Goal: Task Accomplishment & Management: Complete application form

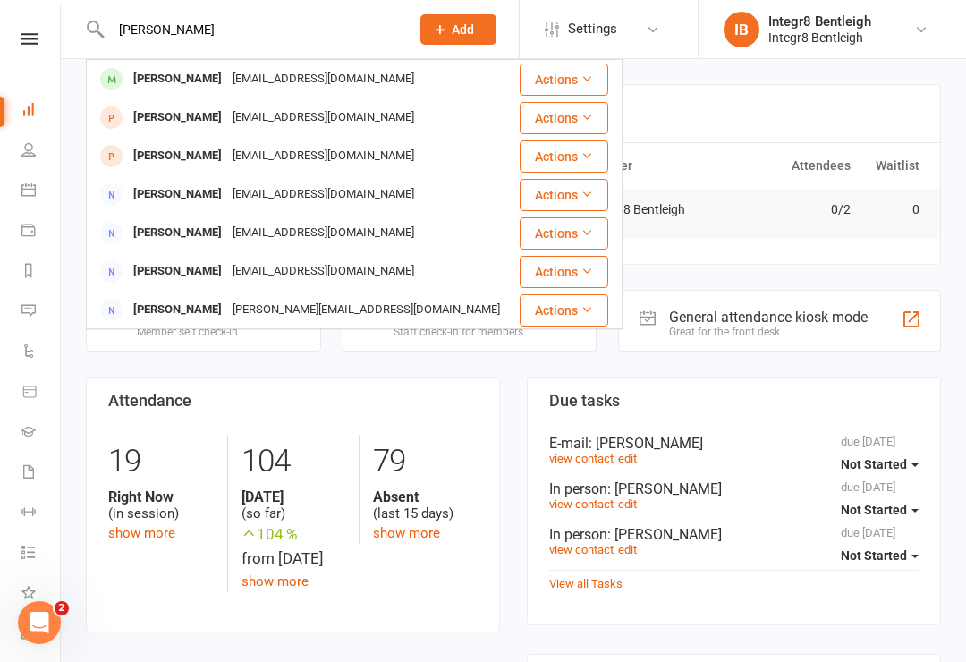
type input "[PERSON_NAME]"
click at [354, 80] on div "[EMAIL_ADDRESS][DOMAIN_NAME]" at bounding box center [323, 79] width 192 height 26
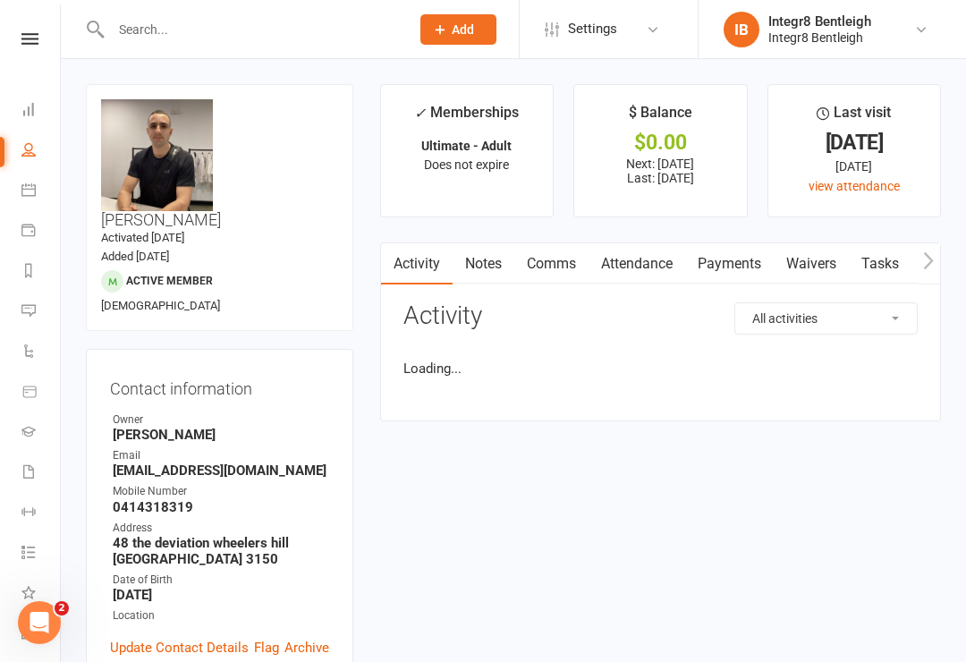
click at [800, 257] on link "Waivers" at bounding box center [811, 263] width 75 height 41
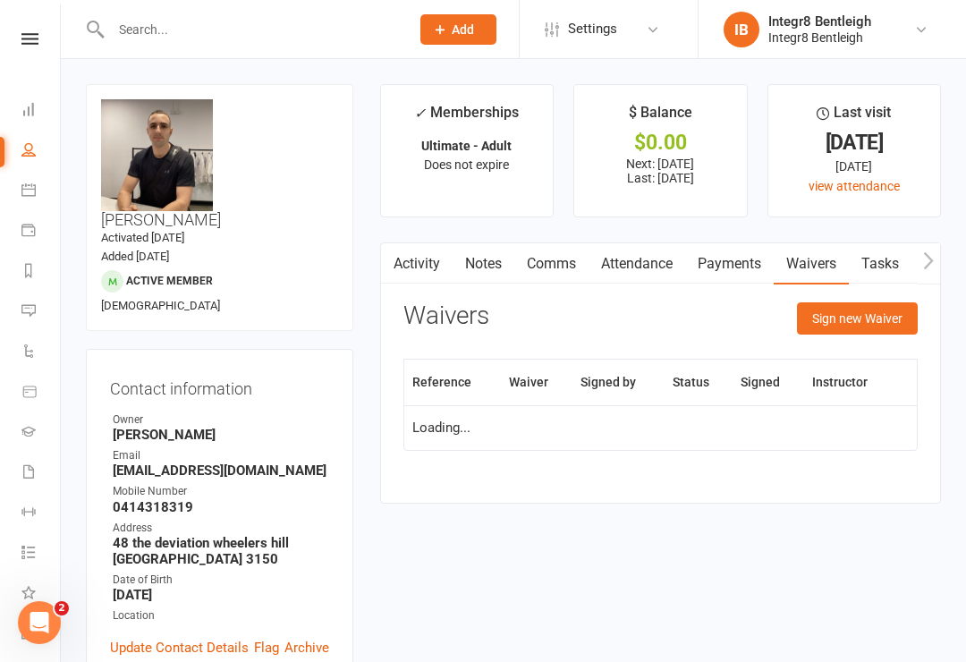
click at [861, 310] on button "Sign new Waiver" at bounding box center [857, 318] width 121 height 32
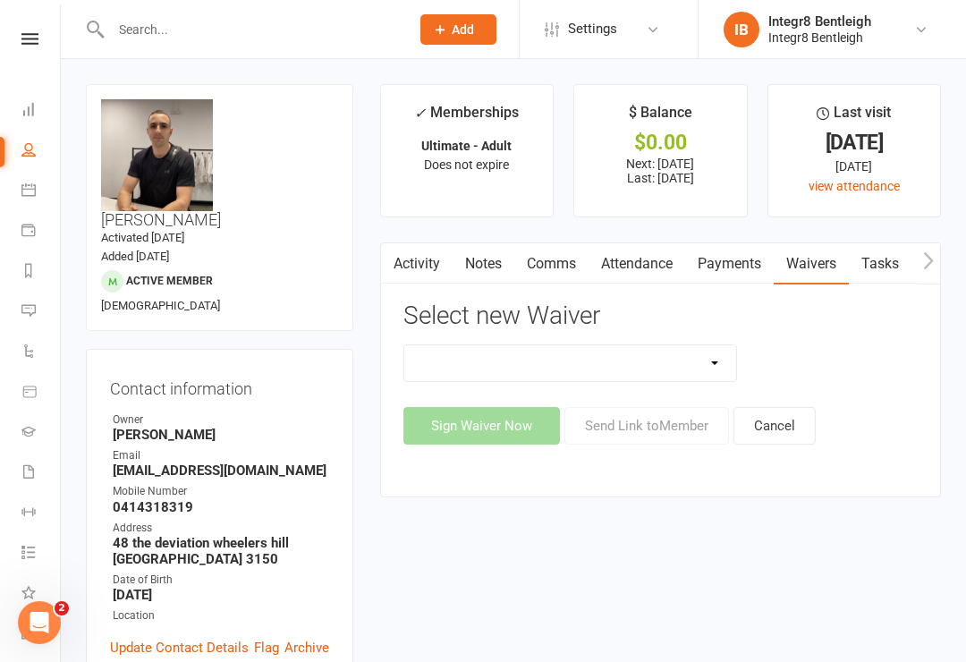
click at [656, 357] on select "10 Class Pass Cancellation Free Trial Hold Membership Document Mobility Worksho…" at bounding box center [570, 363] width 333 height 36
select select "10644"
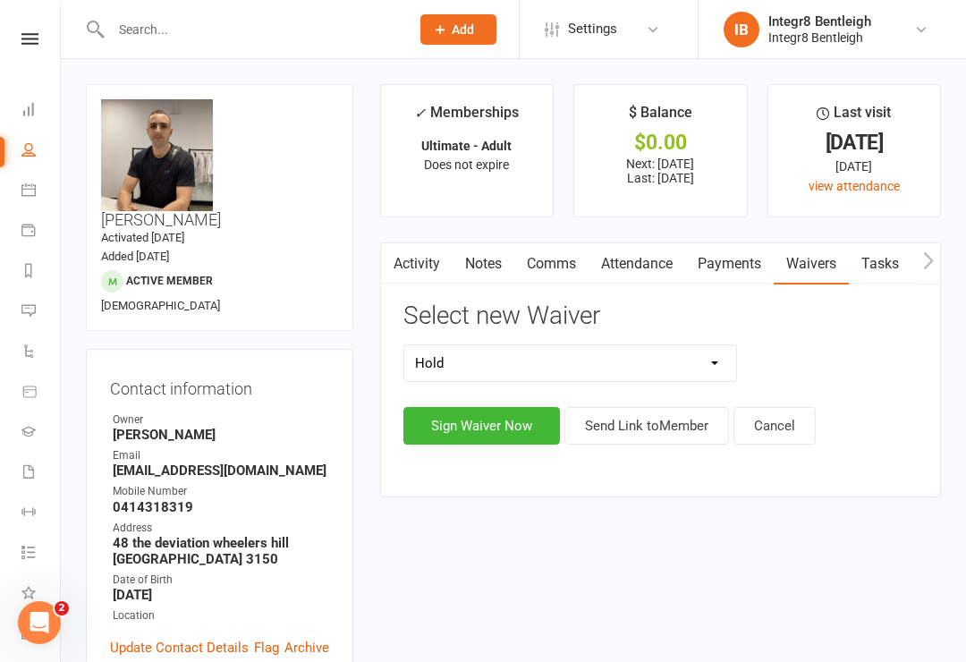
click at [506, 427] on button "Sign Waiver Now" at bounding box center [482, 426] width 157 height 38
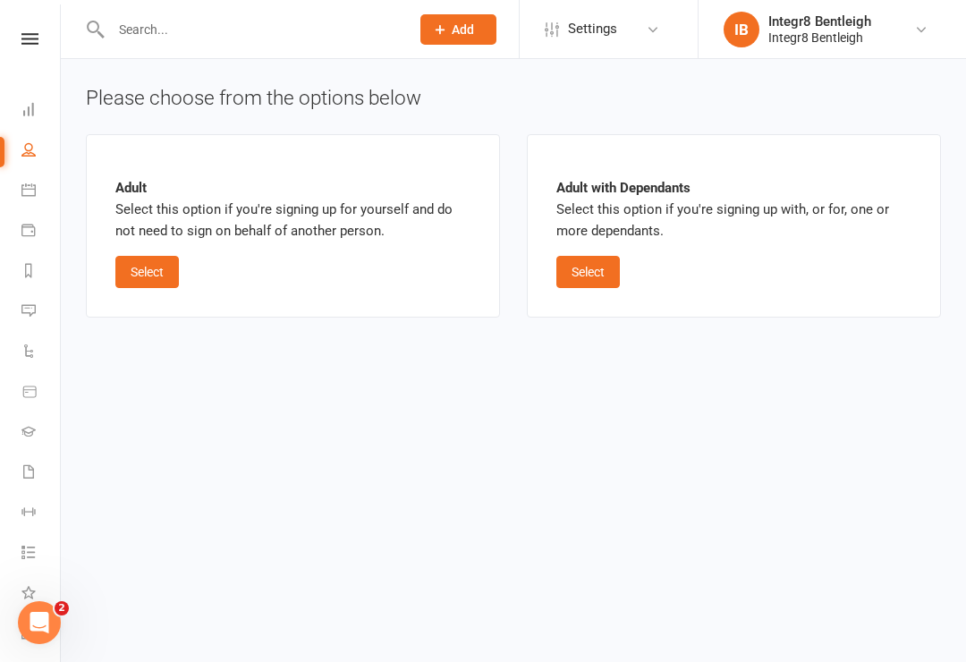
click at [157, 271] on button "Select" at bounding box center [147, 272] width 64 height 32
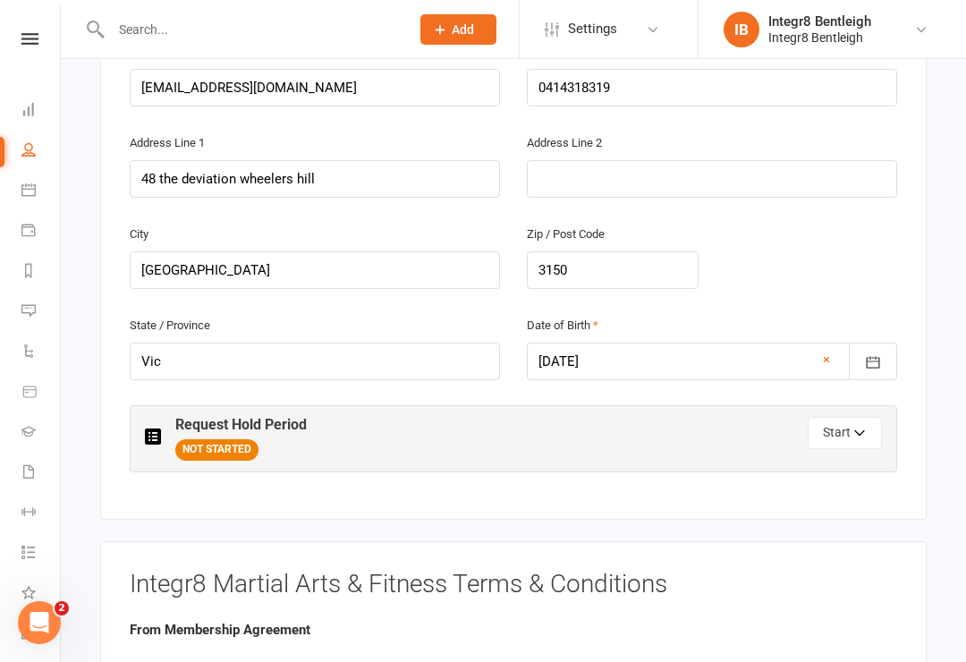
scroll to position [624, 0]
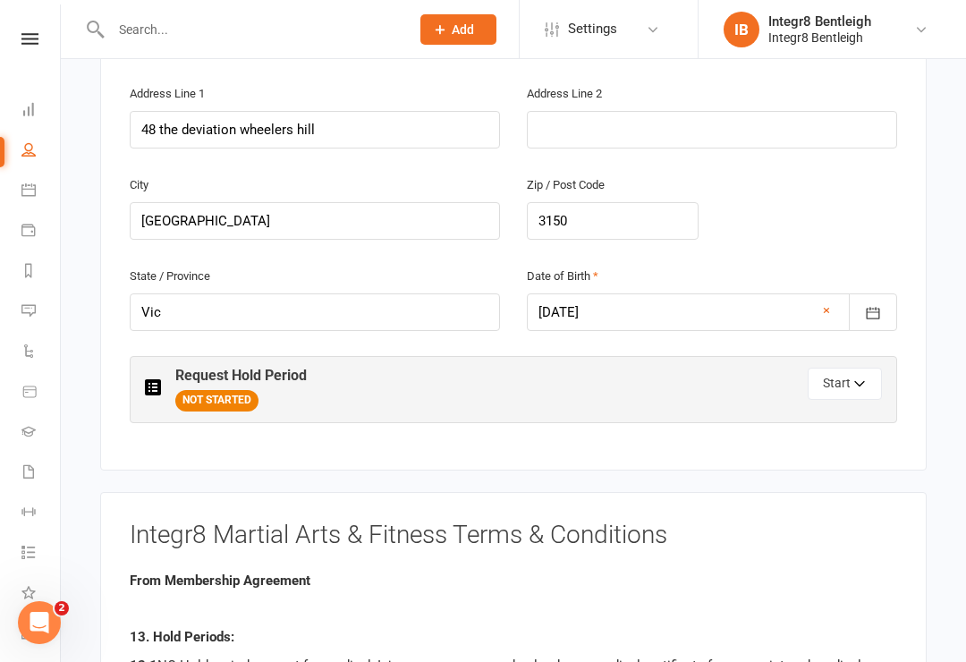
click at [871, 368] on button "Start" at bounding box center [845, 384] width 74 height 32
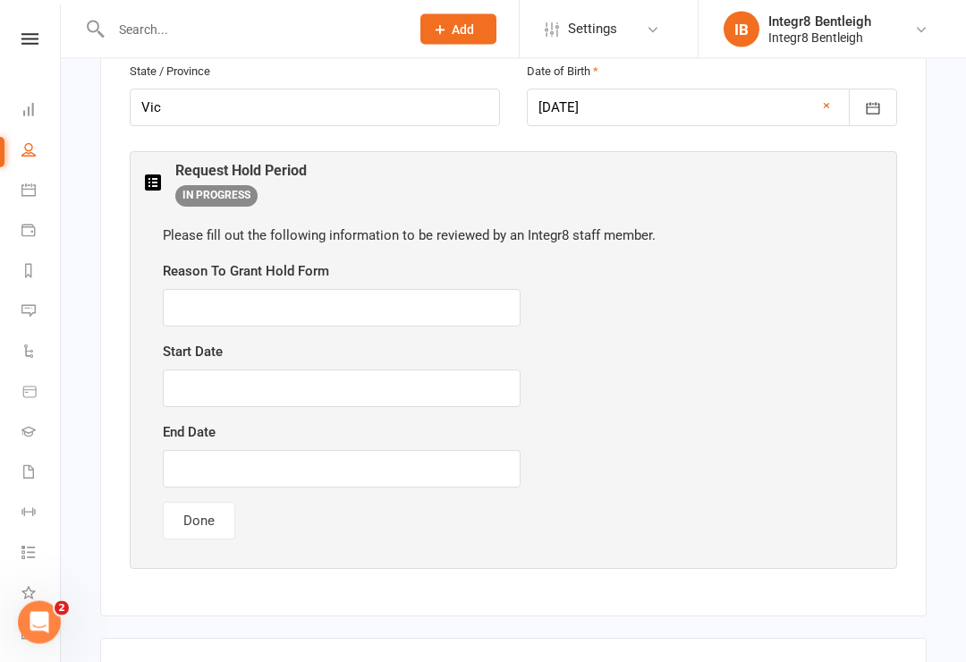
scroll to position [828, 0]
click at [462, 289] on input "text" at bounding box center [342, 308] width 358 height 38
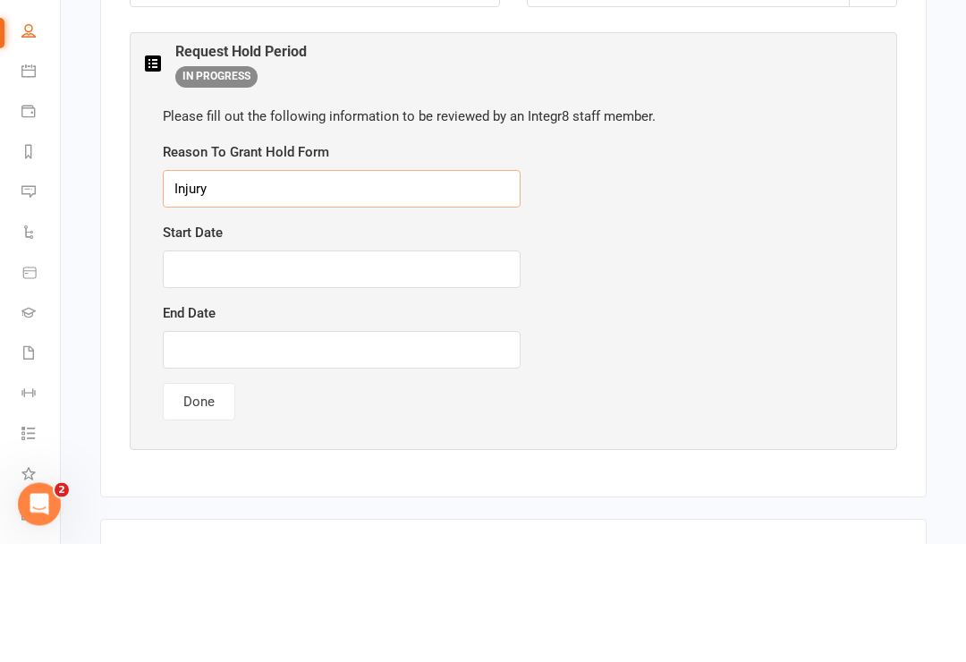
type input "Injury"
click at [417, 370] on input "text" at bounding box center [342, 389] width 358 height 38
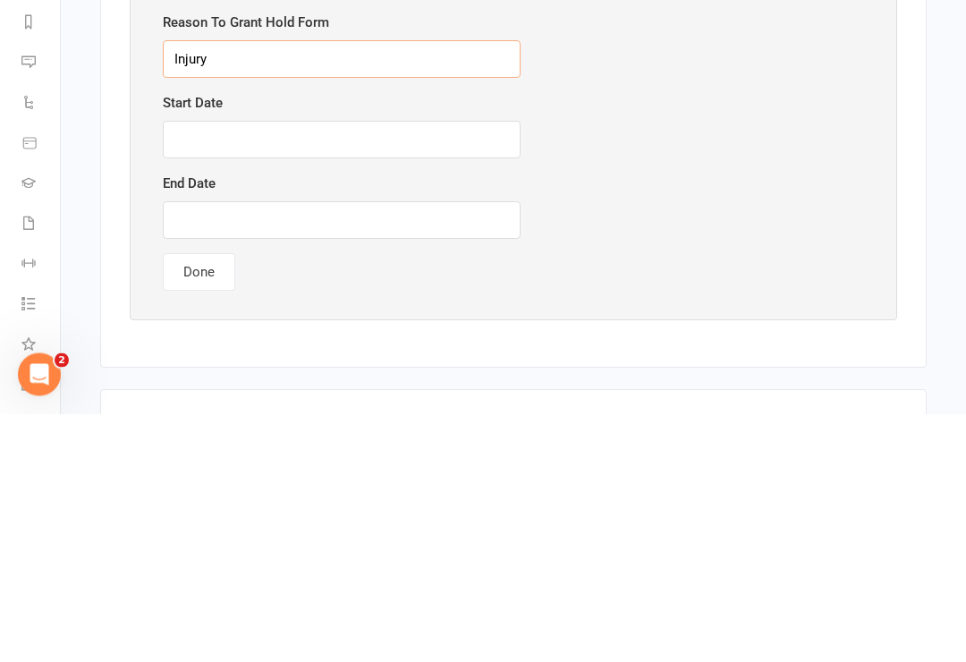
click at [479, 289] on input "Injury" at bounding box center [342, 308] width 358 height 38
click at [483, 289] on input "Injury" at bounding box center [342, 308] width 358 height 38
click at [480, 370] on input "text" at bounding box center [342, 389] width 358 height 38
type input "[DATE]"
click at [438, 450] on input "text" at bounding box center [342, 469] width 358 height 38
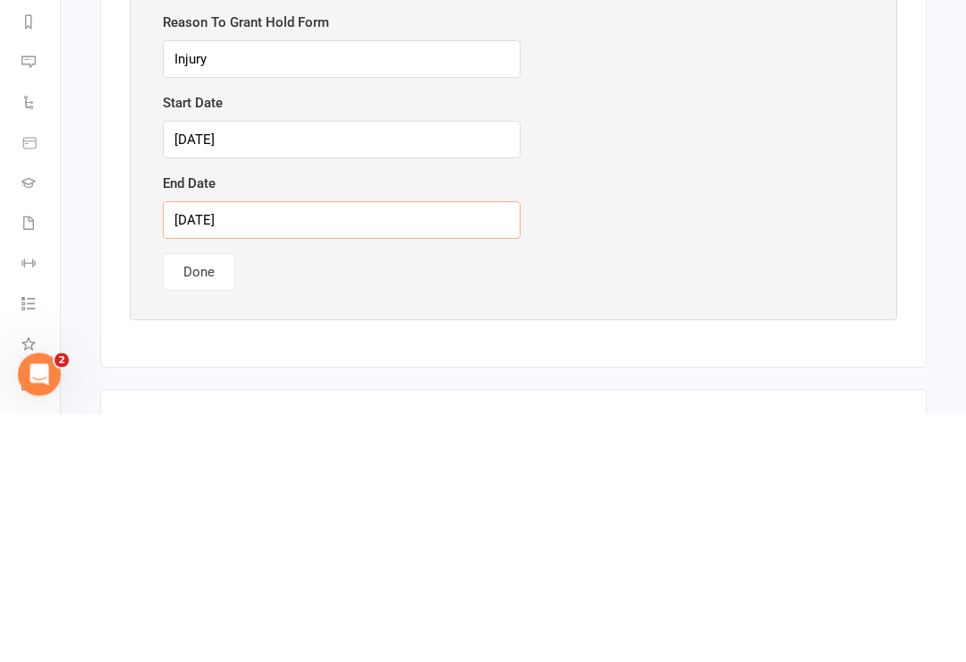
type input "[DATE]"
click at [191, 289] on input "Injury" at bounding box center [342, 308] width 358 height 38
click at [825, 421] on div "End Date [DATE]" at bounding box center [513, 454] width 701 height 66
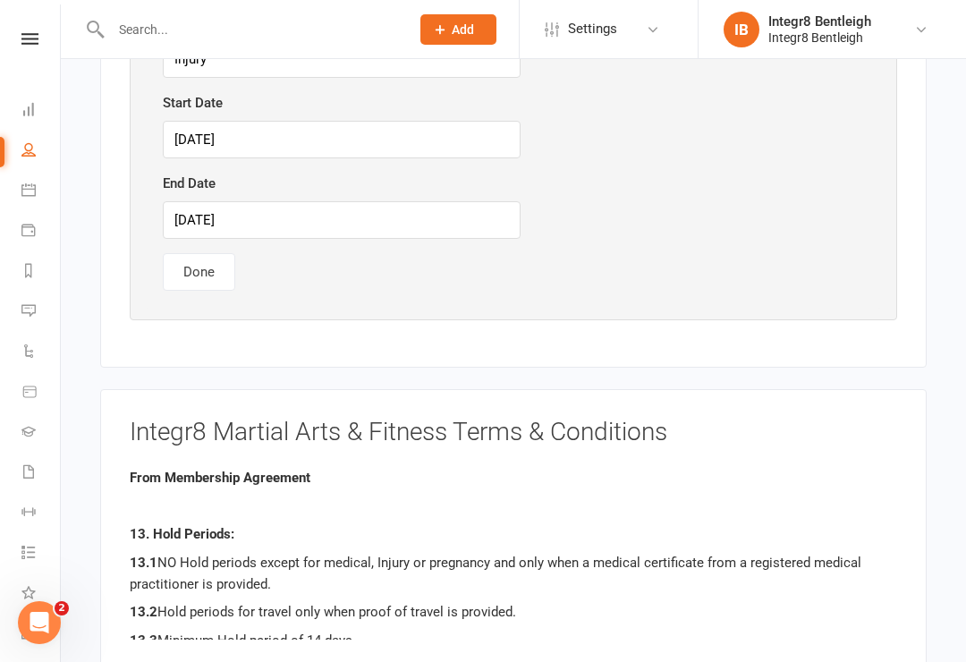
click at [200, 253] on button "Done" at bounding box center [199, 272] width 72 height 38
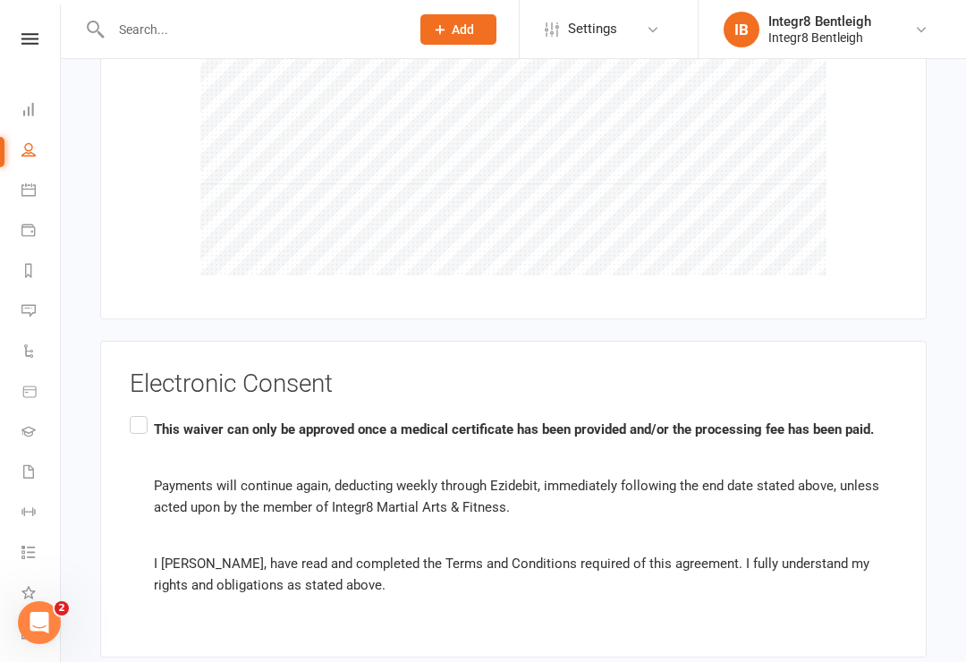
scroll to position [1502, 0]
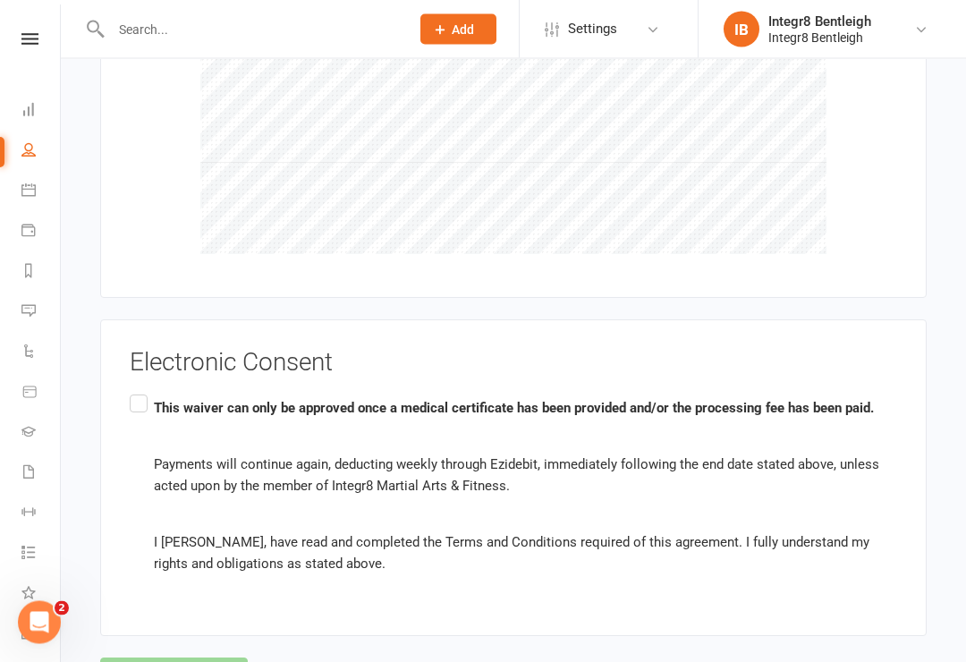
click at [141, 392] on label "This waiver can only be approved once a medical certificate has been provided a…" at bounding box center [514, 487] width 768 height 191
click at [141, 392] on input "This waiver can only be approved once a medical certificate has been provided a…" at bounding box center [136, 392] width 12 height 0
